Goal: Task Accomplishment & Management: Manage account settings

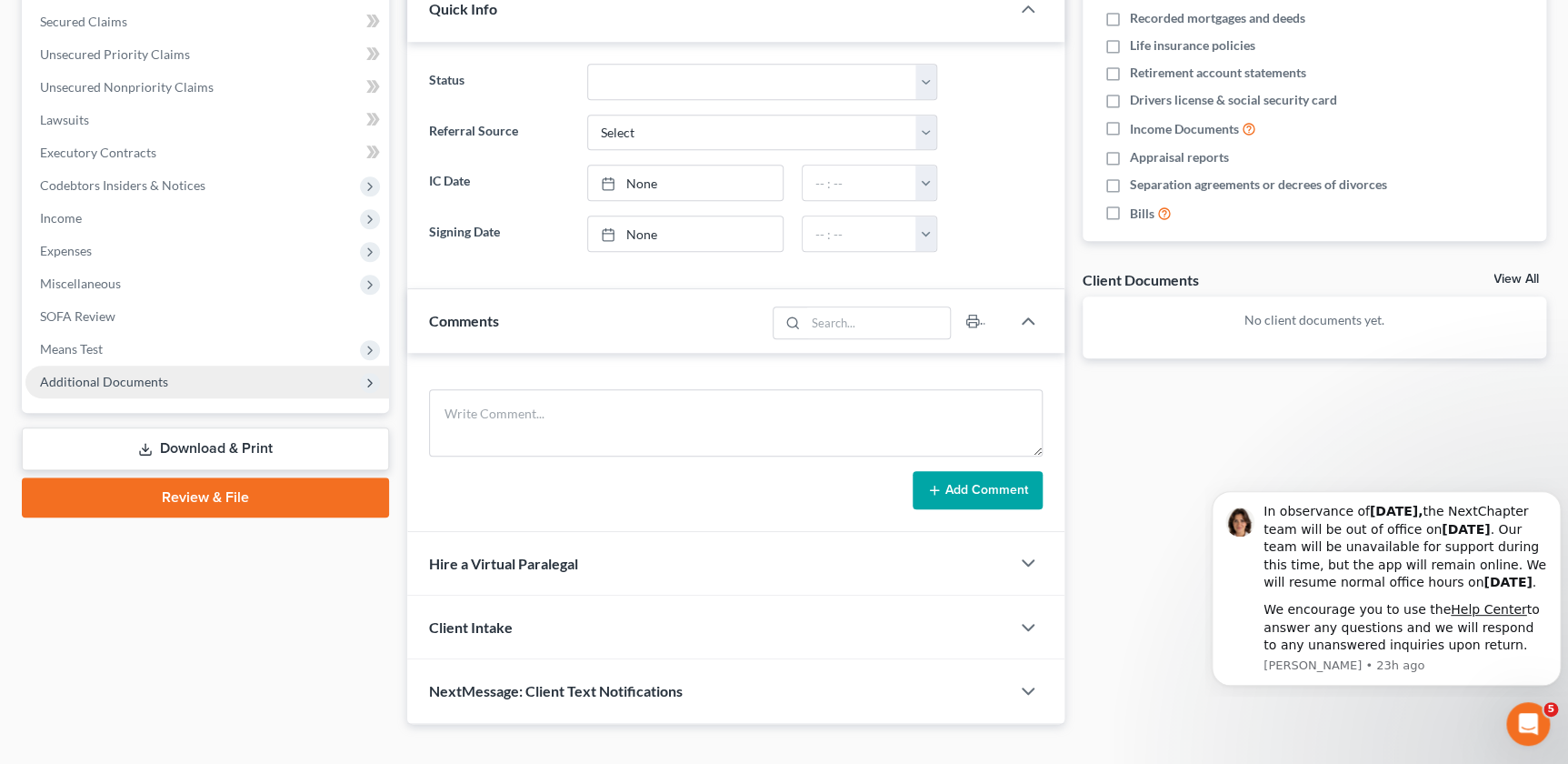
click at [198, 378] on span "Additional Documents" at bounding box center [207, 382] width 364 height 33
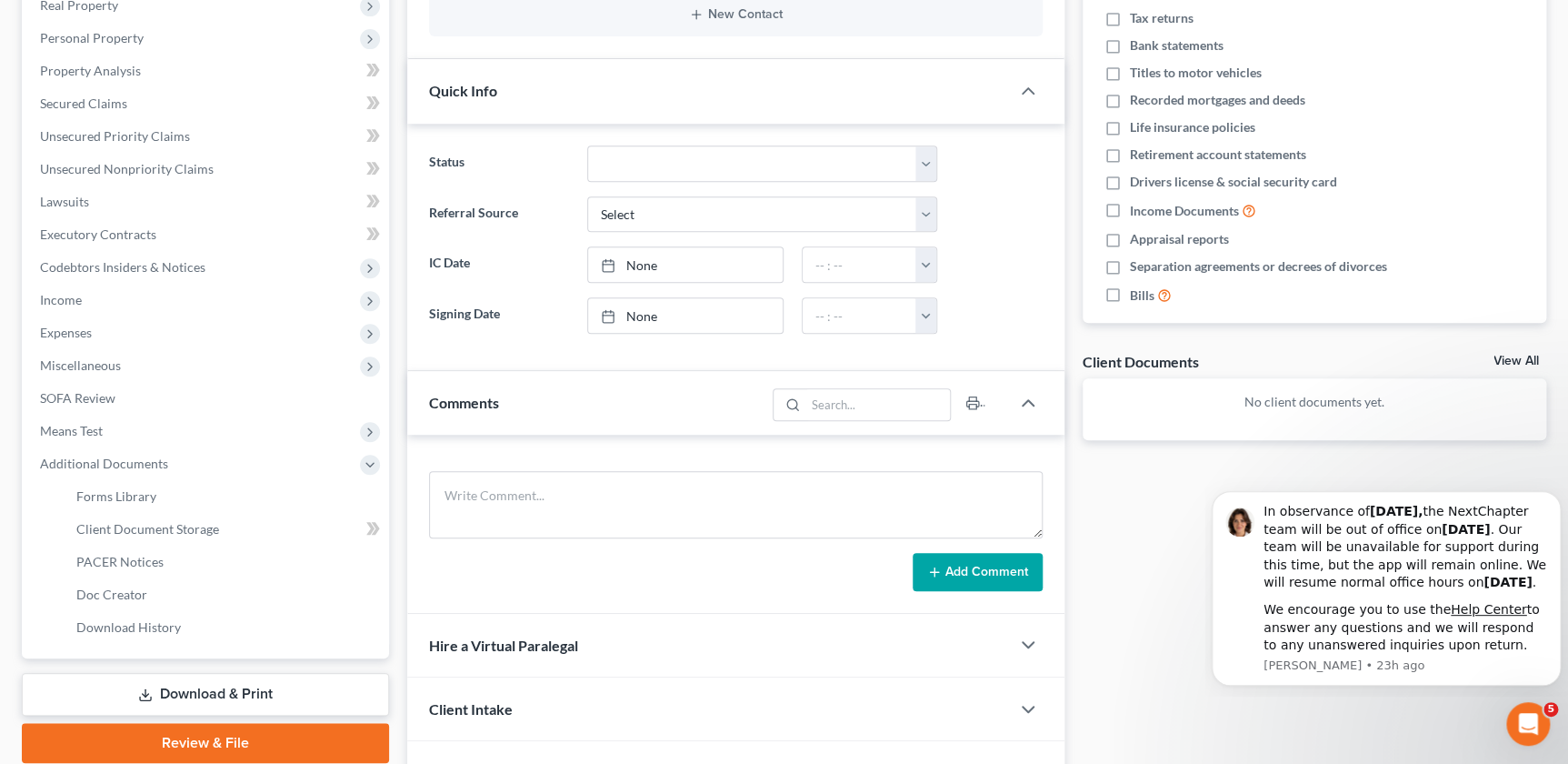
scroll to position [437, 0]
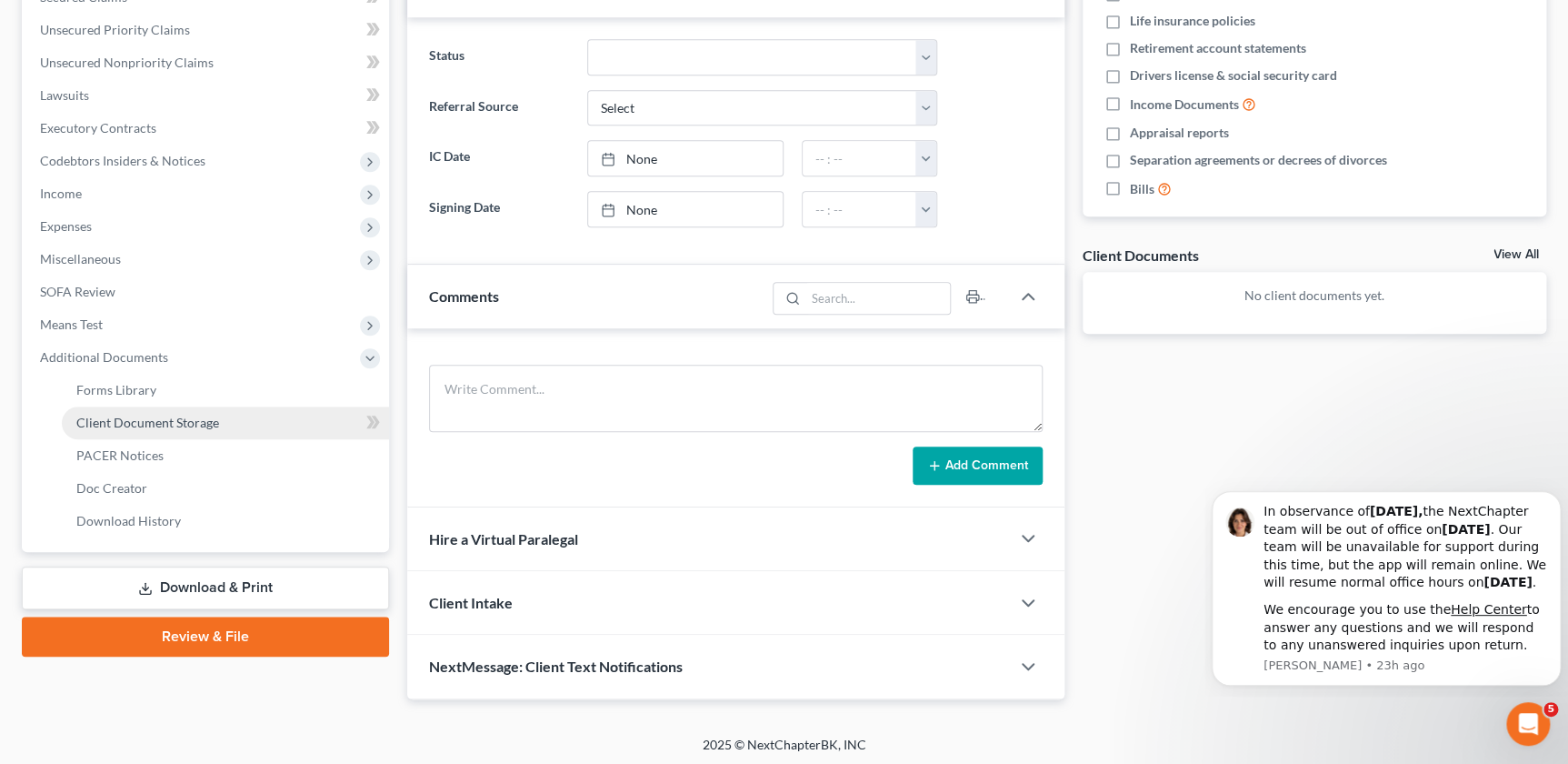
click at [205, 420] on span "Client Document Storage" at bounding box center [147, 423] width 143 height 15
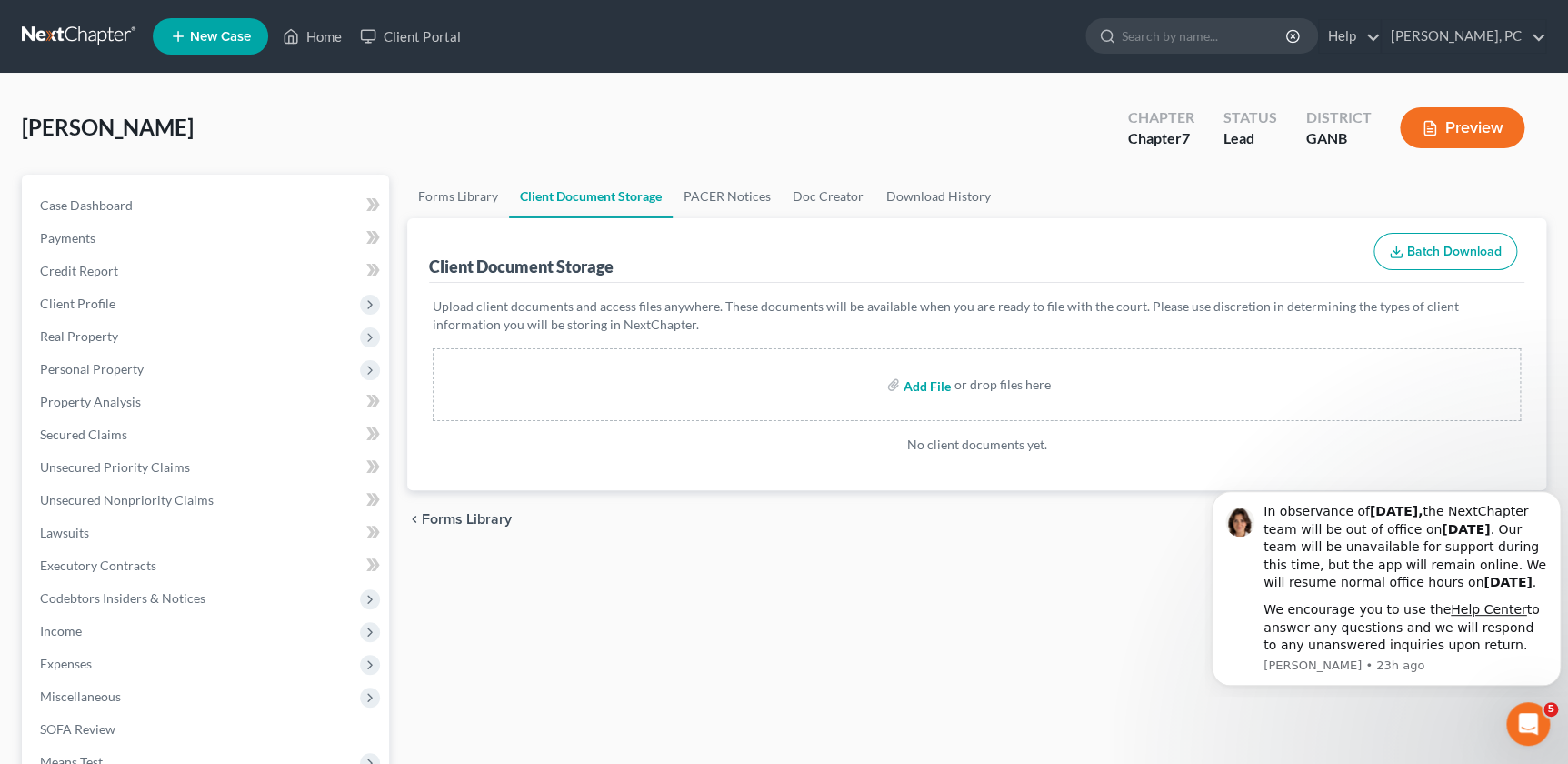
click at [935, 384] on input "file" at bounding box center [925, 384] width 43 height 33
type input "C:\fakepath\Credit counseling certificate.pdf"
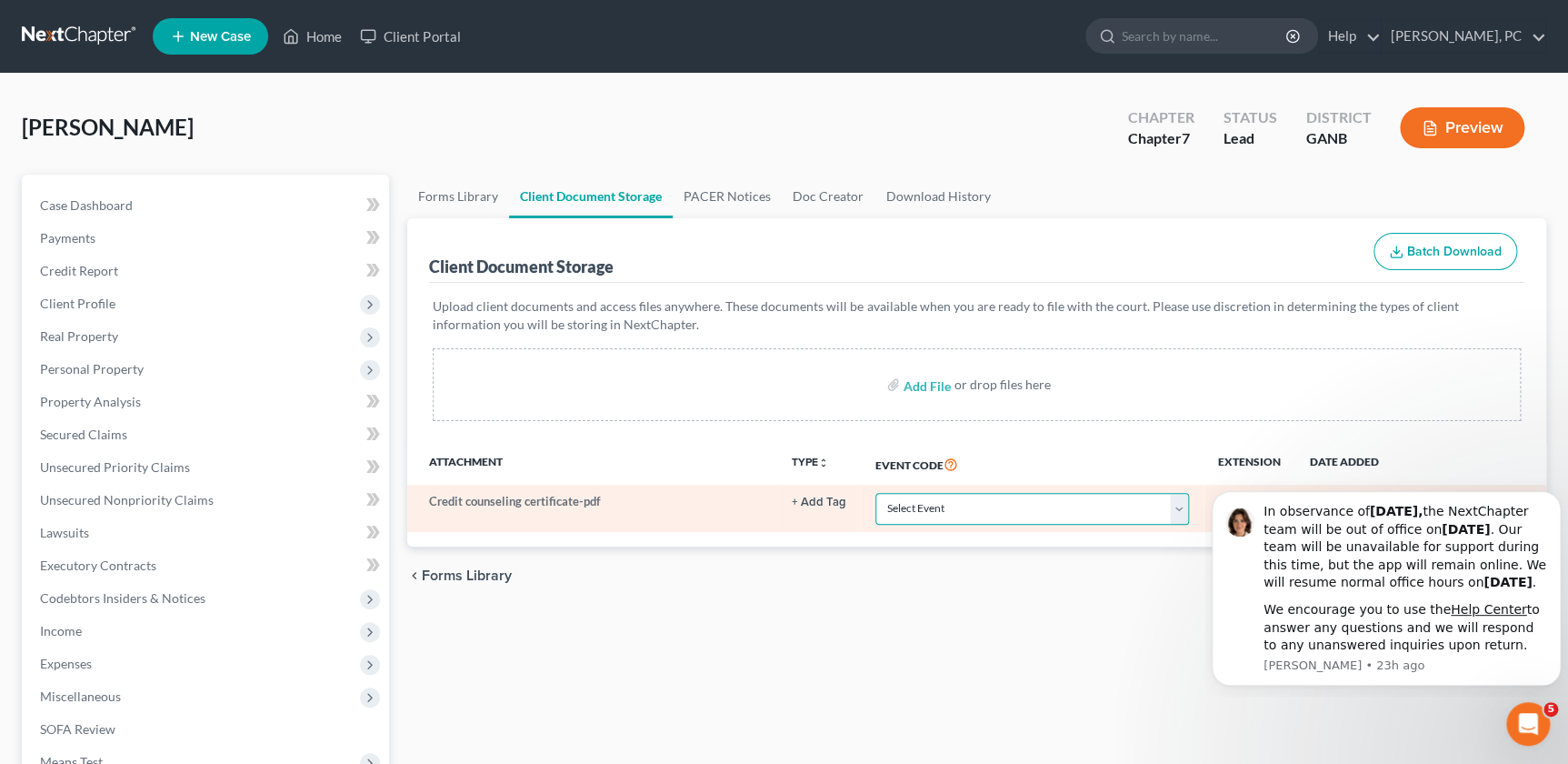
click at [1186, 504] on select "Select Event 01 - Chapter 13 Plan - Initial Plan 02-Application to Pay Filing F…" at bounding box center [1032, 508] width 313 height 32
select select "5"
click at [875, 493] on select "Select Event 01 - Chapter 13 Plan - Initial Plan 02-Application to Pay Filing F…" at bounding box center [1032, 508] width 313 height 32
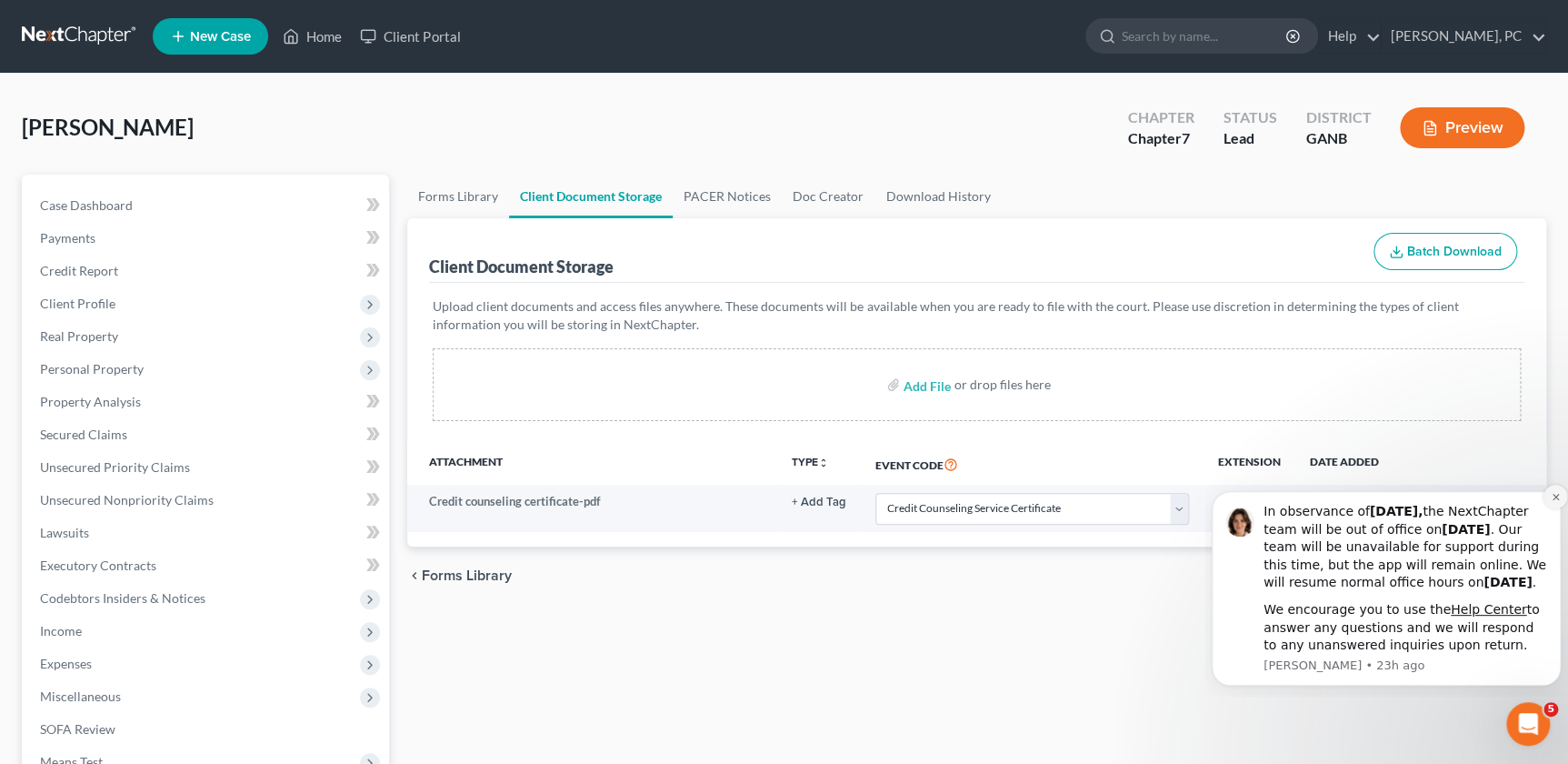
click at [1554, 493] on icon "Dismiss notification" at bounding box center [1555, 496] width 7 height 7
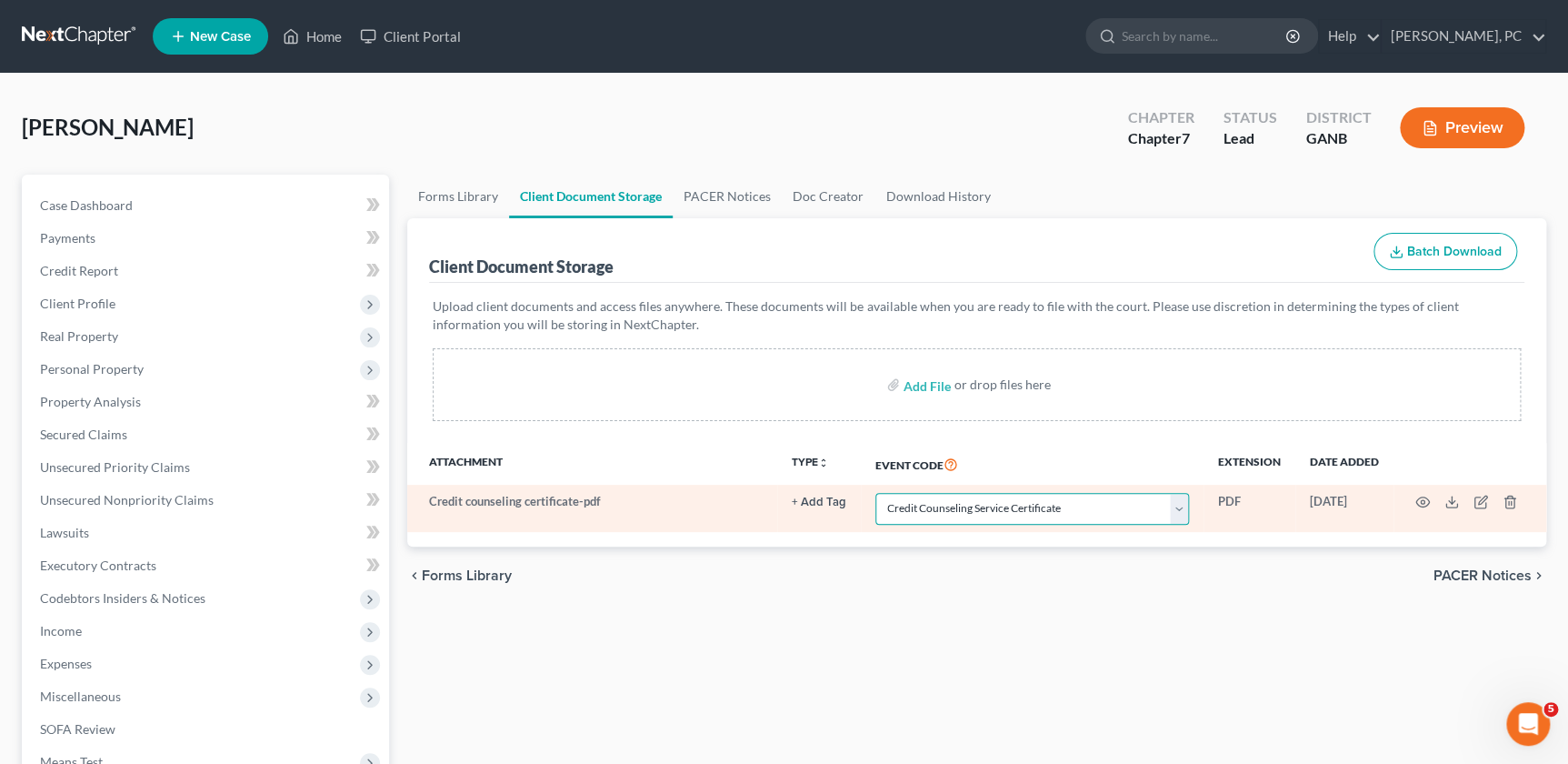
click at [1182, 505] on select "Select Event 01 - Chapter 13 Plan - Initial Plan 02-Application to Pay Filing F…" at bounding box center [1032, 508] width 313 height 32
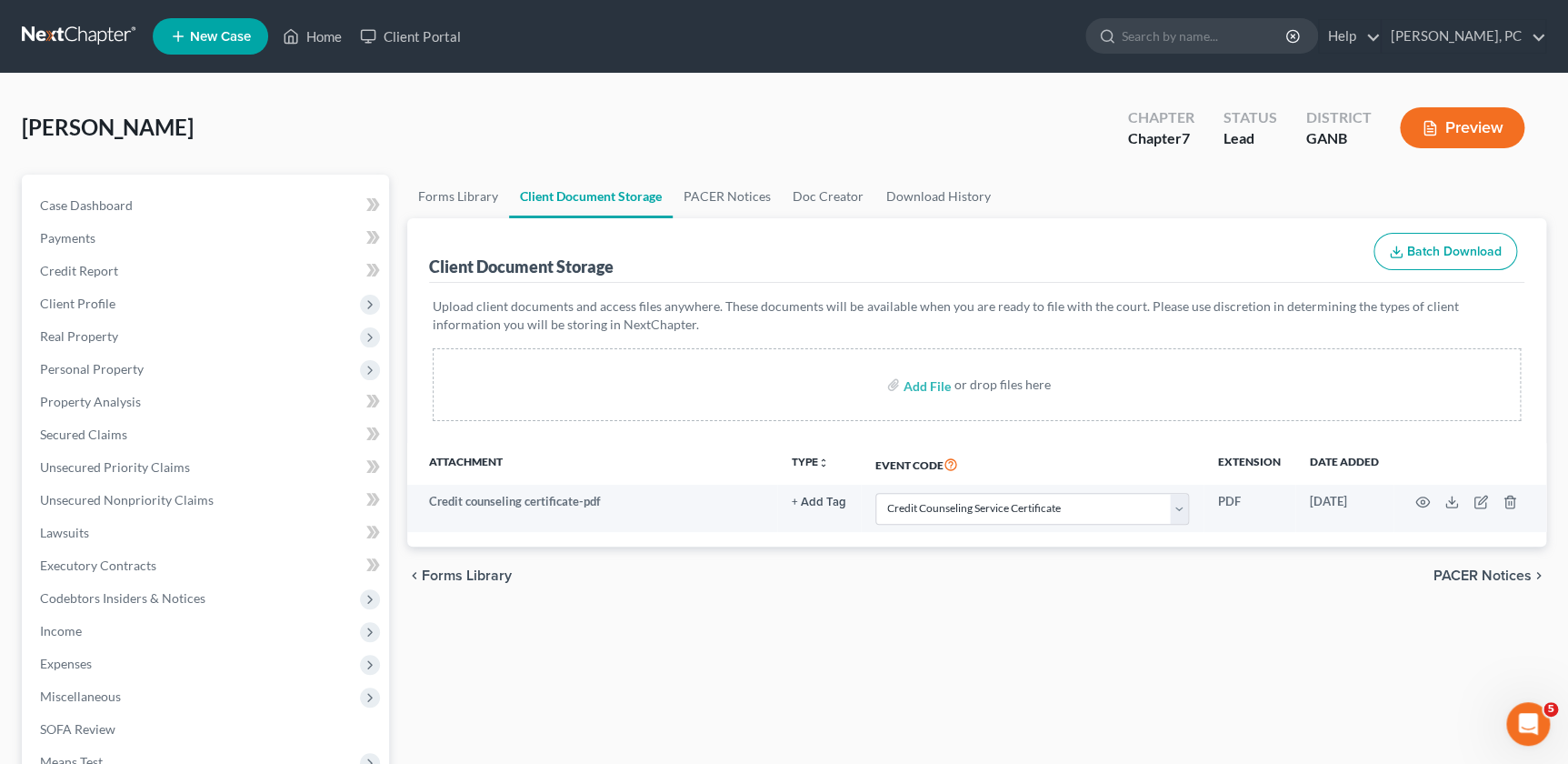
click at [905, 685] on div "Forms Library Client Document Storage PACER Notices Doc Creator Download Histor…" at bounding box center [976, 634] width 1158 height 920
